Goal: Task Accomplishment & Management: Use online tool/utility

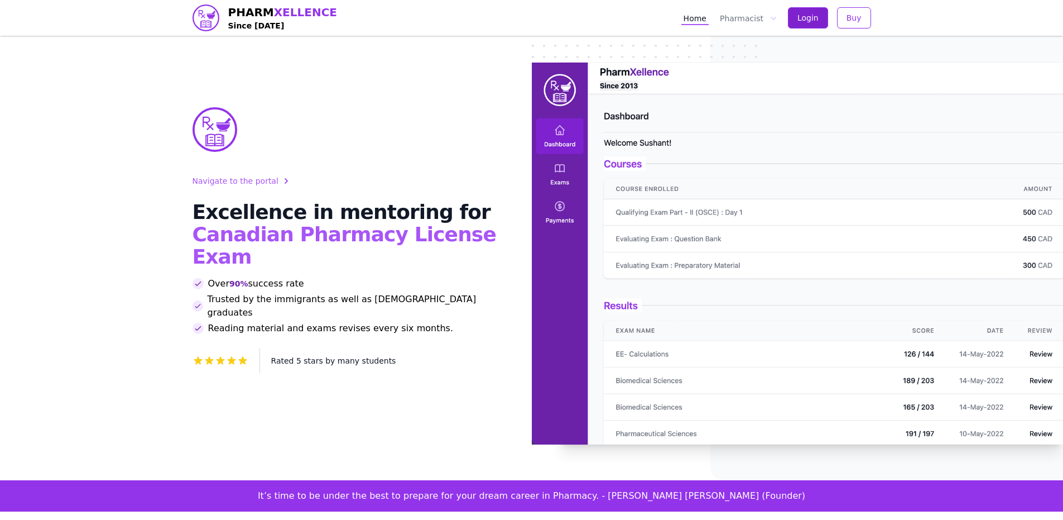
click at [817, 28] on button "Login" at bounding box center [808, 17] width 40 height 21
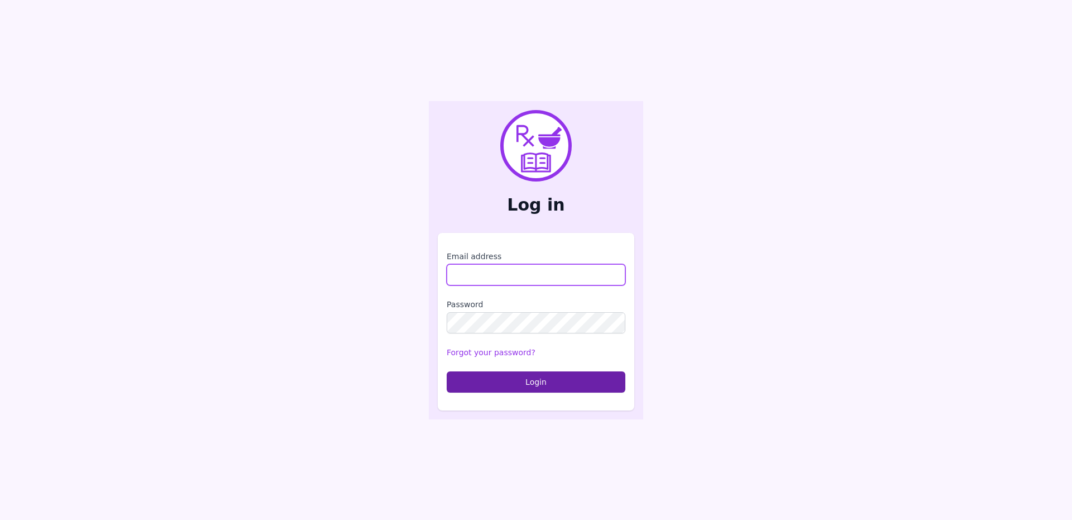
type input "**********"
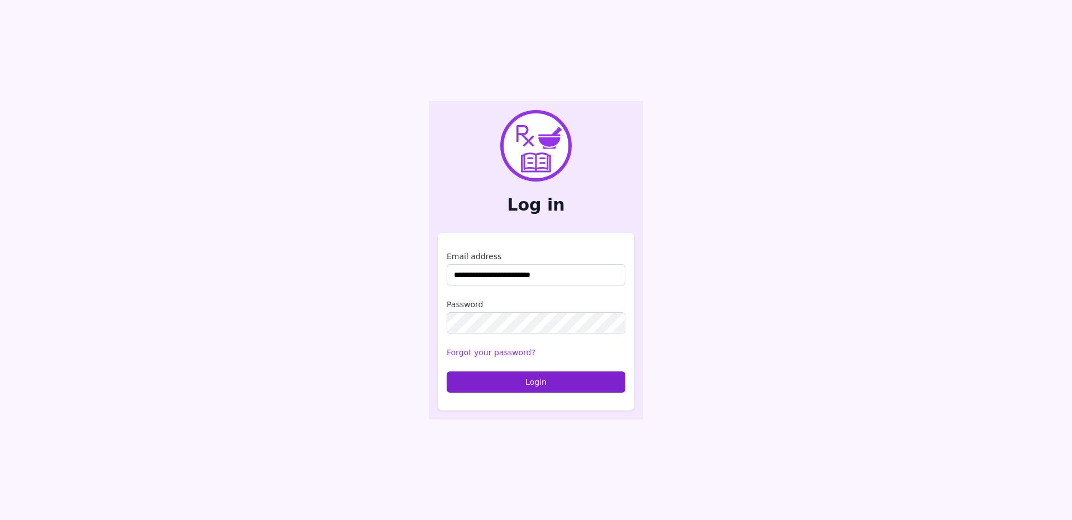
click at [491, 383] on button "Login" at bounding box center [536, 381] width 179 height 21
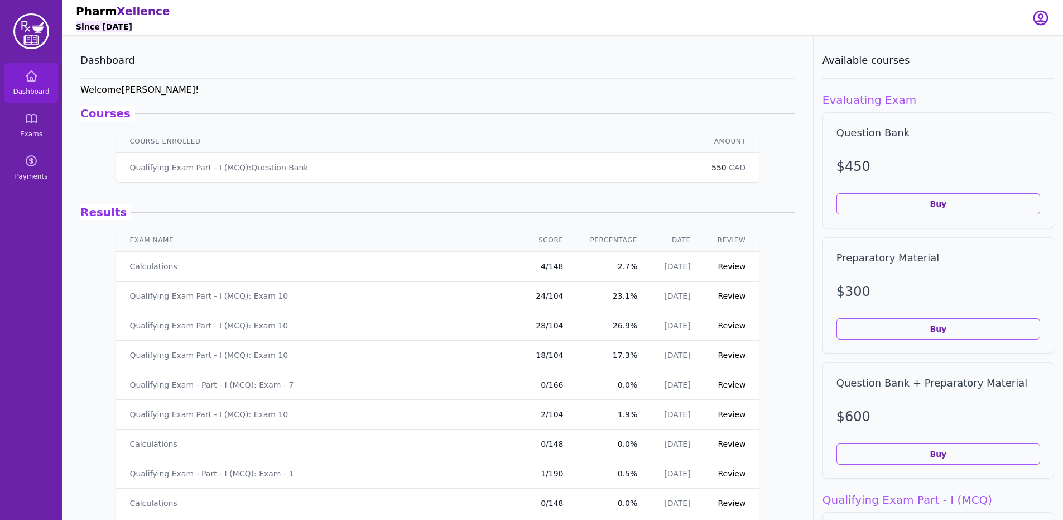
click at [39, 128] on link "Exams" at bounding box center [31, 125] width 54 height 40
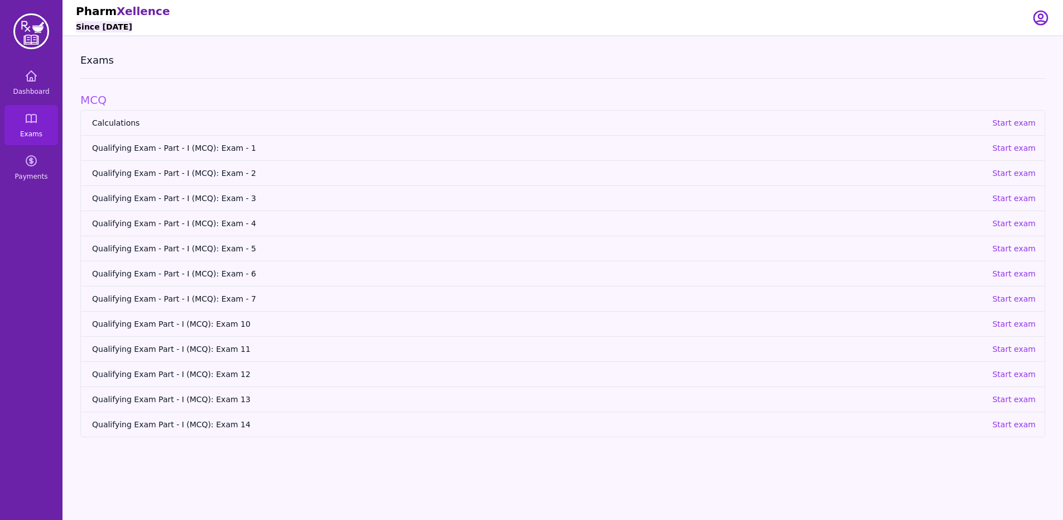
click at [30, 30] on img at bounding box center [31, 31] width 36 height 36
click at [31, 87] on link "Dashboard" at bounding box center [31, 83] width 54 height 40
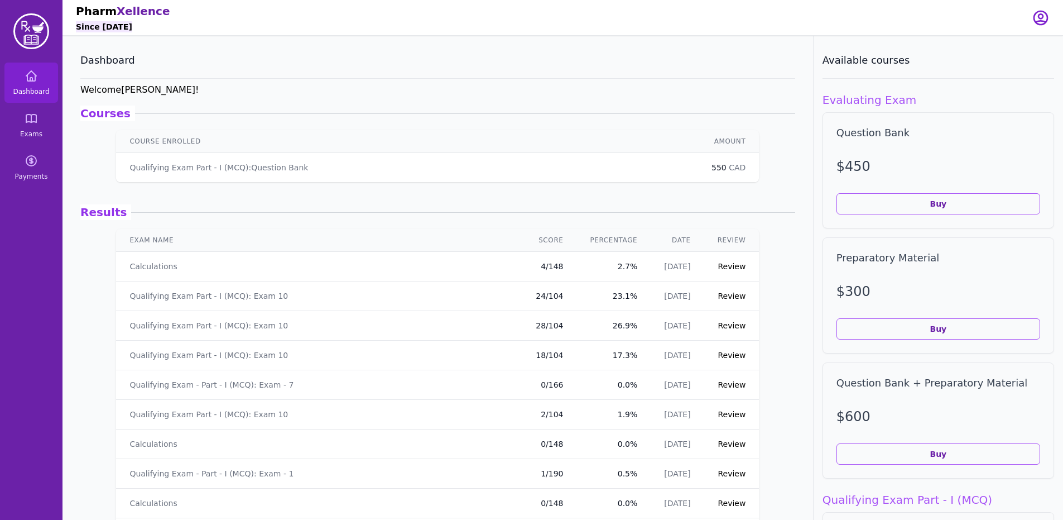
click at [442, 273] on td "Calculations" at bounding box center [316, 267] width 401 height 30
click at [731, 268] on link "Review" at bounding box center [732, 266] width 28 height 9
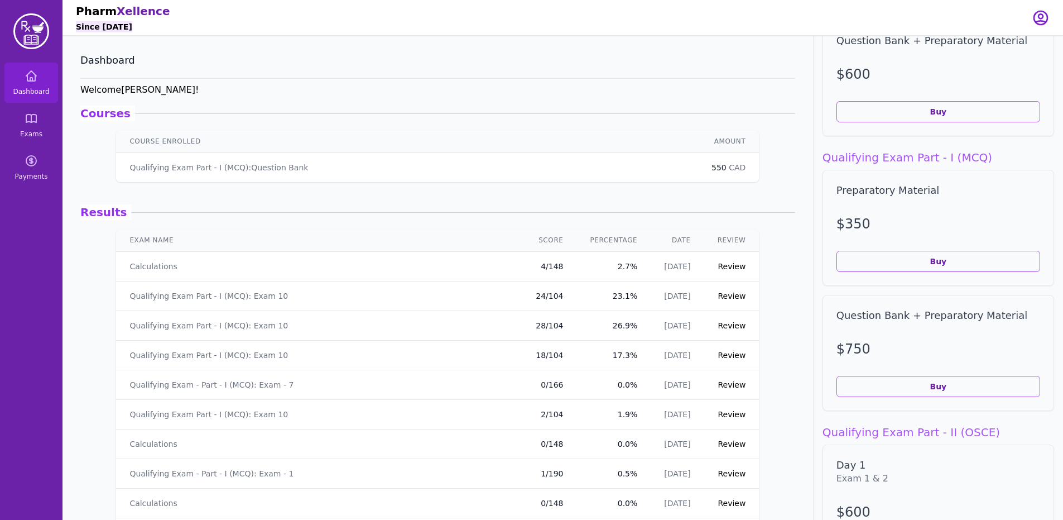
click at [718, 297] on link "Review" at bounding box center [732, 295] width 28 height 9
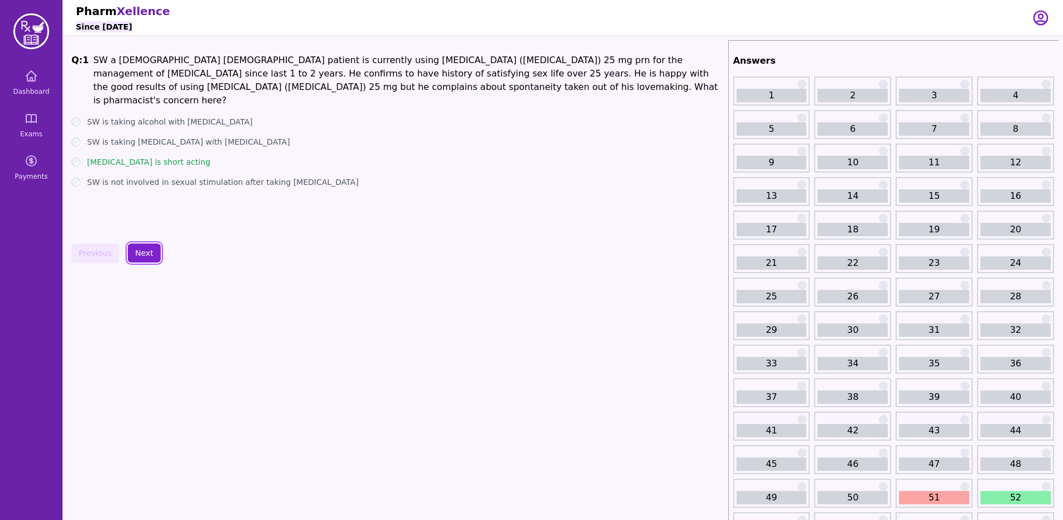
click at [143, 251] on button "Next" at bounding box center [144, 252] width 33 height 19
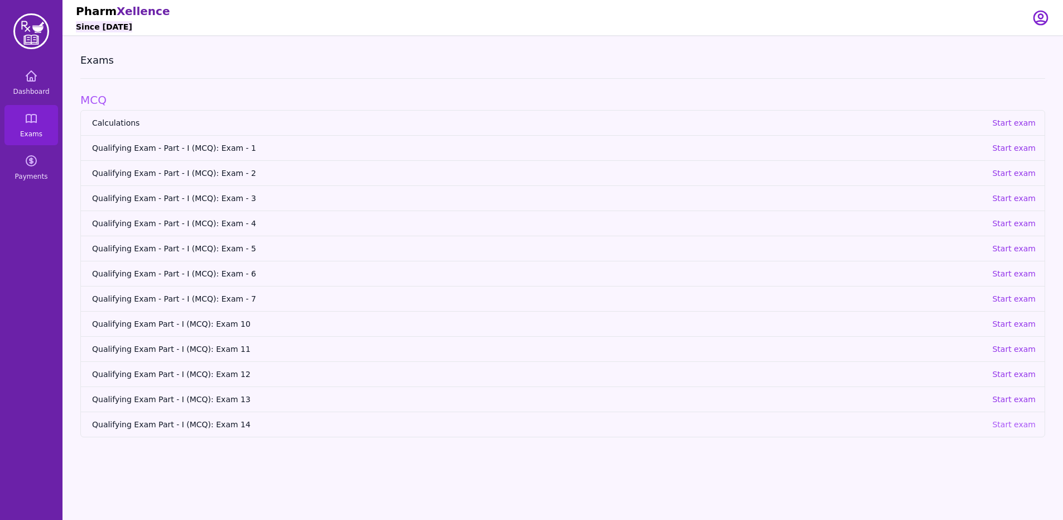
click at [1013, 422] on p "Start exam" at bounding box center [1014, 424] width 44 height 11
click at [197, 396] on span "Qualifying Exam Part - I (MCQ): Exam 13" at bounding box center [537, 399] width 891 height 11
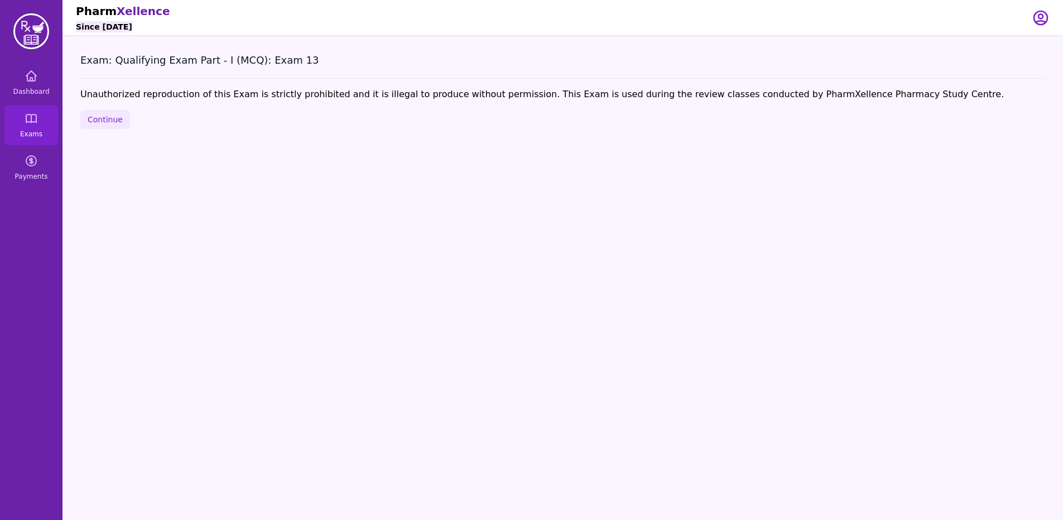
click at [103, 125] on button "Continue" at bounding box center [105, 119] width 50 height 19
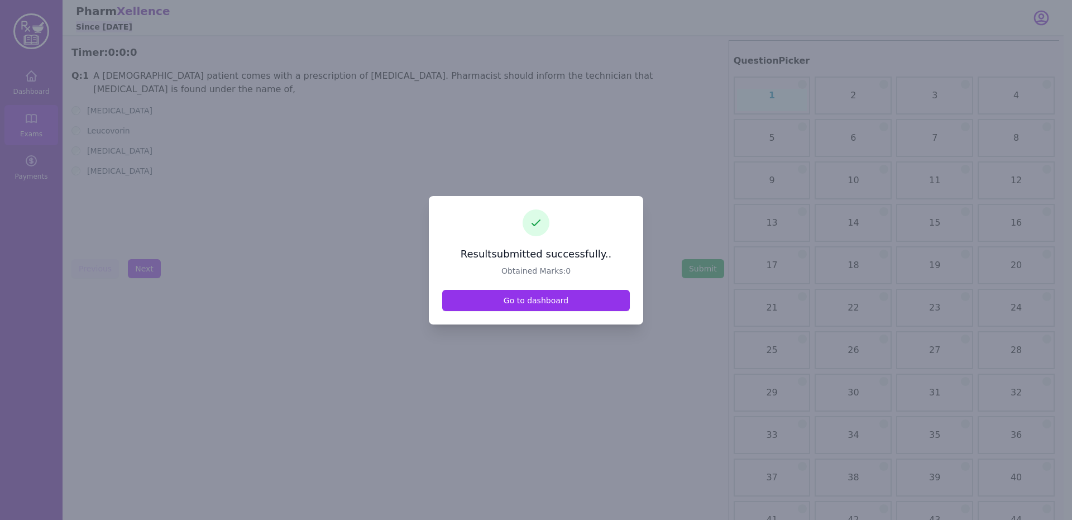
click at [587, 303] on link "Go to dashboard" at bounding box center [536, 300] width 188 height 21
